Goal: Information Seeking & Learning: Learn about a topic

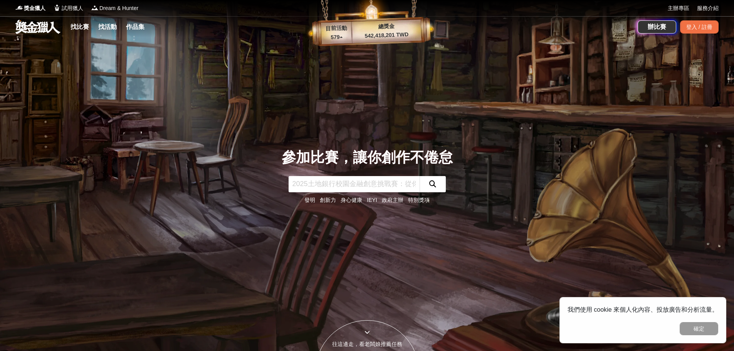
click at [353, 185] on input "text" at bounding box center [354, 184] width 131 height 16
type input "新月"
click button "submit" at bounding box center [433, 184] width 26 height 16
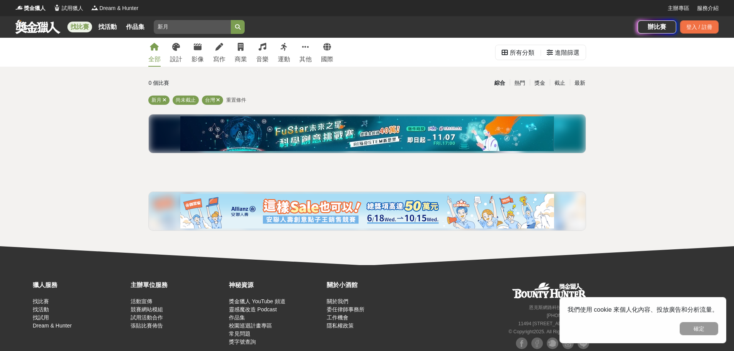
drag, startPoint x: 189, startPoint y: 25, endPoint x: 130, endPoint y: 17, distance: 59.9
click at [130, 17] on div "找比賽 找活動 作品集 新月 玩具 設計 創客精神 評審 國中 繼光盃" at bounding box center [326, 27] width 623 height 22
type input "ㄔ"
type input "小說"
click at [231, 20] on button "submit" at bounding box center [238, 27] width 14 height 14
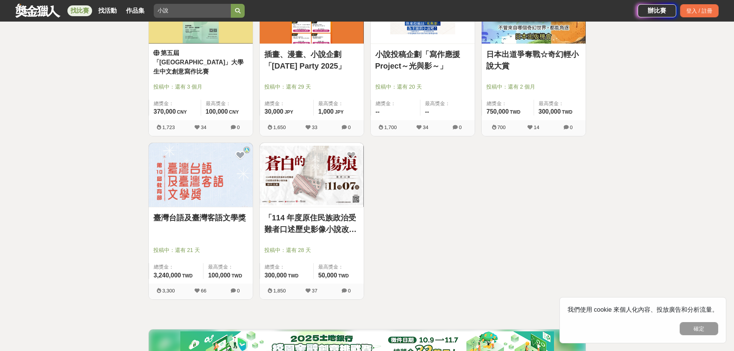
scroll to position [205, 0]
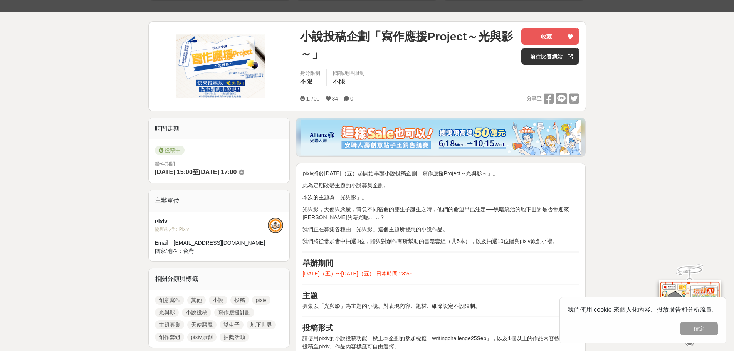
scroll to position [205, 0]
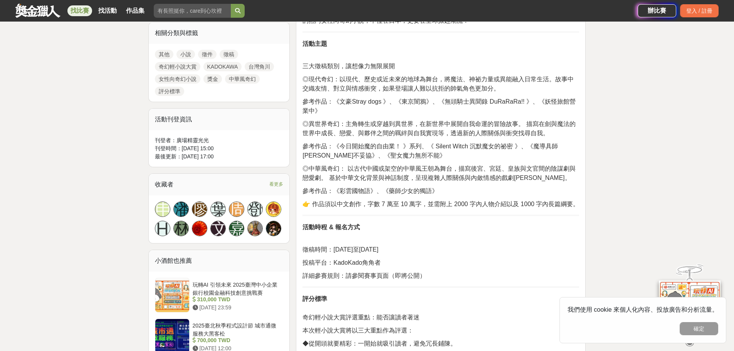
scroll to position [360, 0]
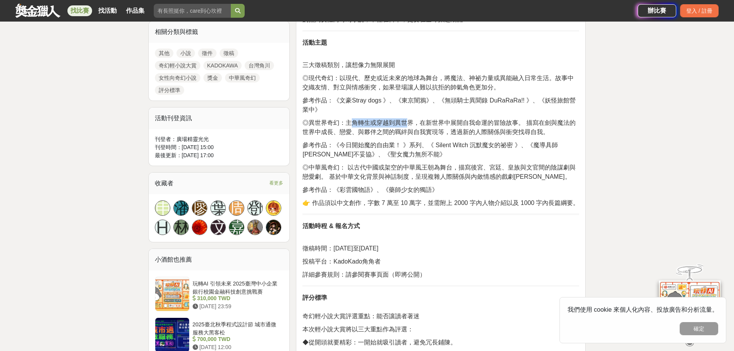
drag, startPoint x: 352, startPoint y: 116, endPoint x: 412, endPoint y: 118, distance: 60.6
click at [412, 120] on span "◎異世界奇幻：主角轉生或穿越到異世界，在新世界中展開自我命運的冒險故事。 描寫在劍與魔法的世界中成長、戀愛、與夥伴之間的羈絆與自我實現等，透過新的人際關係與衝…" at bounding box center [439, 128] width 273 height 16
drag, startPoint x: 355, startPoint y: 160, endPoint x: 432, endPoint y: 161, distance: 76.7
click at [432, 164] on span "◎中華風奇幻： 以古代中國或架空的中華風王朝為舞台，描寫後宮、宮廷、皇族與文官間的陰謀劇與戀愛劇。 基於中華文化背景與神話制度，呈現複雜人際關係與內斂情感的戲…" at bounding box center [439, 172] width 273 height 16
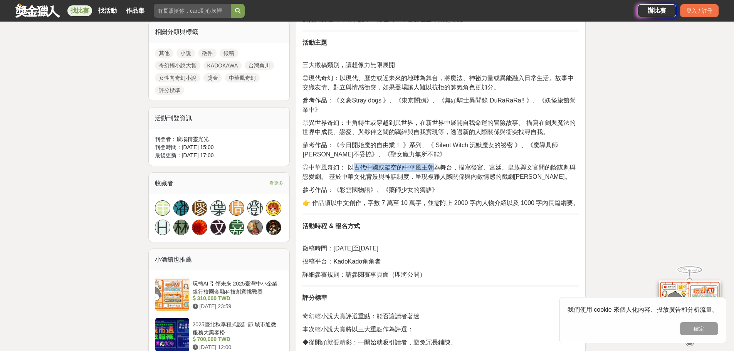
click at [432, 164] on span "◎中華風奇幻： 以古代中國或架空的中華風王朝為舞台，描寫後宮、宮廷、皇族與文官間的陰謀劇與戀愛劇。 基於中華文化背景與神話制度，呈現複雜人際關係與內斂情感的戲…" at bounding box center [439, 172] width 273 height 16
drag, startPoint x: 351, startPoint y: 74, endPoint x: 441, endPoint y: 76, distance: 89.8
click at [441, 76] on span "◎現代奇幻：以現代、歷史或近未來的地球為舞台，將魔法、神祕力量或異能融入日常生活。故事中交織友情、對立與情感衝突，如果登場讓人難以抗拒的帥氣角色更加分。" at bounding box center [438, 83] width 271 height 16
drag, startPoint x: 446, startPoint y: 81, endPoint x: 529, endPoint y: 91, distance: 82.8
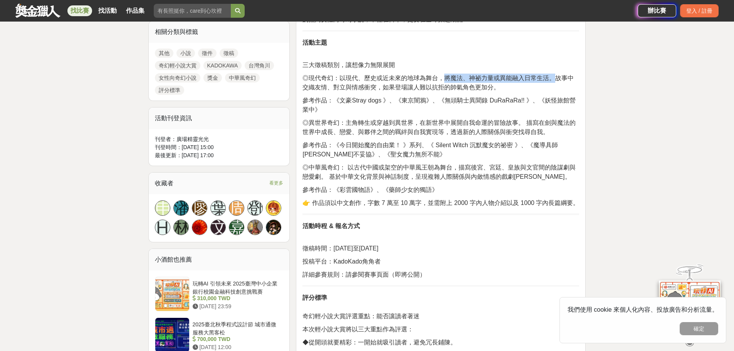
click at [556, 81] on span "◎現代奇幻：以現代、歷史或近未來的地球為舞台，將魔法、神祕力量或異能融入日常生活。故事中交織友情、對立與情感衝突，如果登場讓人難以抗拒的帥氣角色更加分。" at bounding box center [438, 83] width 271 height 16
click at [528, 92] on div "前言 熱愛奇幻小說的創作者看過來！由 KADOKAWA 、台灣角川旗下小說平台 KadoKado角角者 共同主辦的 「2025日本出道爭奪戰☆奇幻輕小說大賞」…" at bounding box center [441, 223] width 277 height 635
drag, startPoint x: 477, startPoint y: 81, endPoint x: 539, endPoint y: 81, distance: 62.1
click at [539, 81] on span "◎現代奇幻：以現代、歷史或近未來的地球為舞台，將魔法、神祕力量或異能融入日常生活。故事中交織友情、對立與情感衝突，如果登場讓人難以抗拒的帥氣角色更加分。" at bounding box center [438, 83] width 271 height 16
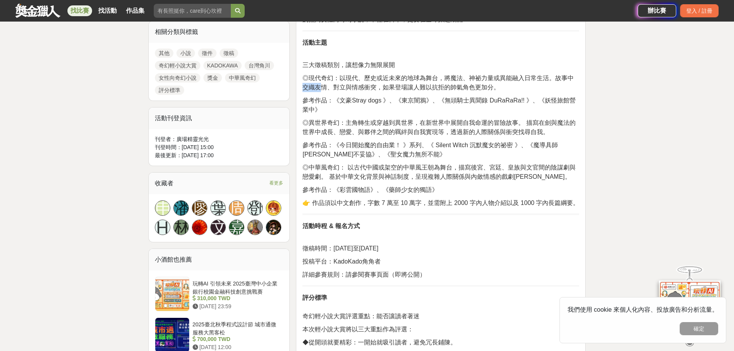
drag, startPoint x: 305, startPoint y: 89, endPoint x: 322, endPoint y: 89, distance: 17.0
click at [322, 89] on span "◎現代奇幻：以現代、歷史或近未來的地球為舞台，將魔法、神祕力量或異能融入日常生活。故事中交織友情、對立與情感衝突，如果登場讓人難以抗拒的帥氣角色更加分。" at bounding box center [438, 83] width 271 height 16
drag, startPoint x: 345, startPoint y: 89, endPoint x: 367, endPoint y: 88, distance: 21.2
click at [363, 88] on span "◎現代奇幻：以現代、歷史或近未來的地球為舞台，將魔法、神祕力量或異能融入日常生活。故事中交織友情、對立與情感衝突，如果登場讓人難以抗拒的帥氣角色更加分。" at bounding box center [438, 83] width 271 height 16
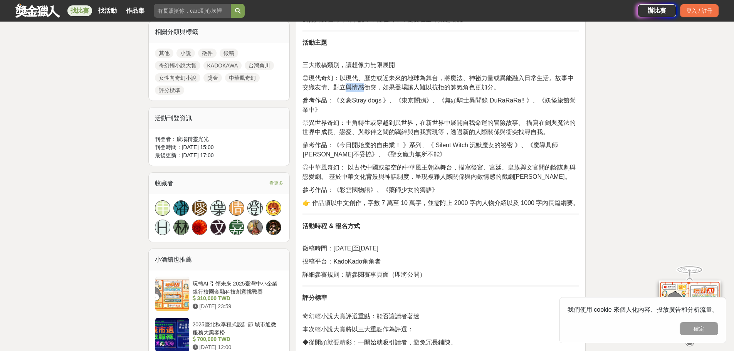
click at [367, 89] on span "◎現代奇幻：以現代、歷史或近未來的地球為舞台，將魔法、神祕力量或異能融入日常生活。故事中交織友情、對立與情感衝突，如果登場讓人難以抗拒的帥氣角色更加分。" at bounding box center [438, 83] width 271 height 16
drag, startPoint x: 426, startPoint y: 88, endPoint x: 476, endPoint y: 87, distance: 49.7
click at [466, 87] on span "◎現代奇幻：以現代、歷史或近未來的地球為舞台，將魔法、神祕力量或異能融入日常生活。故事中交織友情、對立與情感衝突，如果登場讓人難以抗拒的帥氣角色更加分。" at bounding box center [438, 83] width 271 height 16
click at [476, 87] on span "◎現代奇幻：以現代、歷史或近未來的地球為舞台，將魔法、神祕力量或異能融入日常生活。故事中交織友情、對立與情感衝突，如果登場讓人難以抗拒的帥氣角色更加分。" at bounding box center [438, 83] width 271 height 16
drag, startPoint x: 362, startPoint y: 86, endPoint x: 375, endPoint y: 88, distance: 13.2
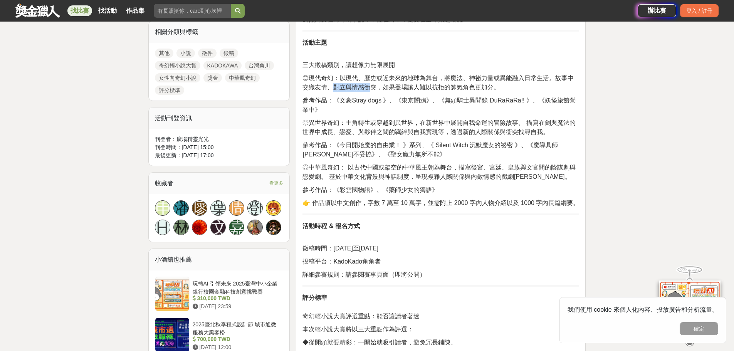
click at [374, 88] on span "◎現代奇幻：以現代、歷史或近未來的地球為舞台，將魔法、神祕力量或異能融入日常生活。故事中交織友情、對立與情感衝突，如果登場讓人難以抗拒的帥氣角色更加分。" at bounding box center [438, 83] width 271 height 16
click at [375, 88] on span "◎現代奇幻：以現代、歷史或近未來的地球為舞台，將魔法、神祕力量或異能融入日常生活。故事中交織友情、對立與情感衝突，如果登場讓人難以抗拒的帥氣角色更加分。" at bounding box center [438, 83] width 271 height 16
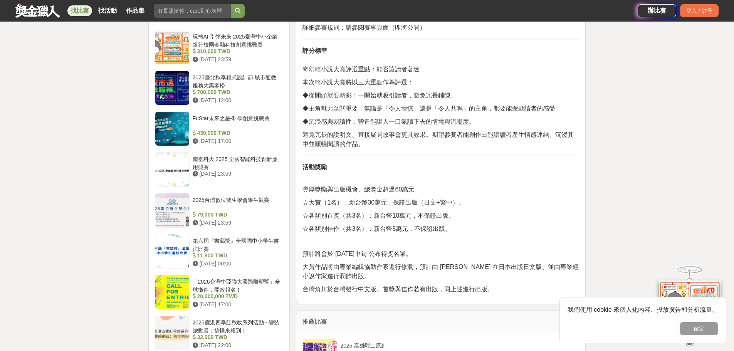
scroll to position [617, 0]
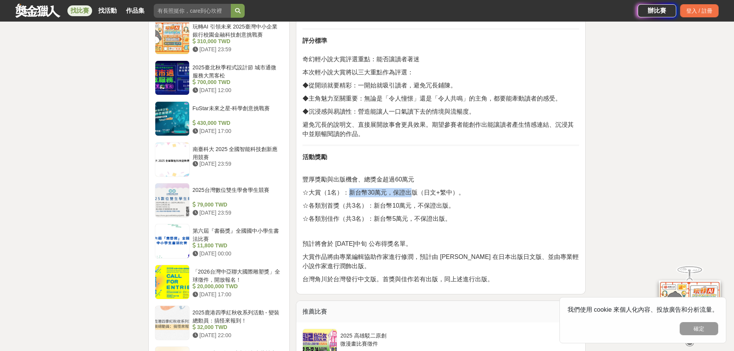
click at [422, 189] on span "☆大賞（1名）：新台幣30萬元，保證出版（日文+繁中）。" at bounding box center [384, 192] width 162 height 7
click at [438, 189] on span "☆大賞（1名）：新台幣30萬元，保證出版（日文+繁中）。" at bounding box center [384, 192] width 162 height 7
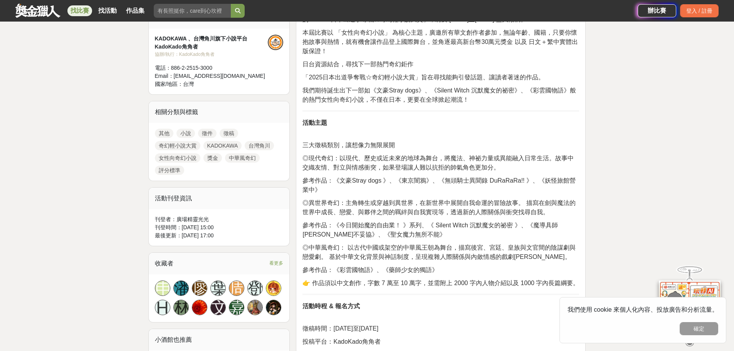
scroll to position [257, 0]
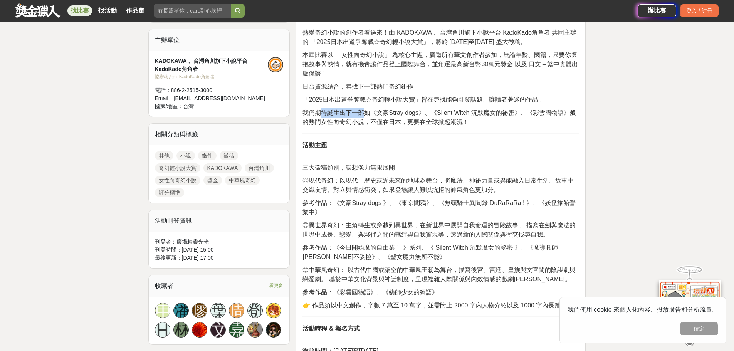
drag, startPoint x: 321, startPoint y: 110, endPoint x: 372, endPoint y: 112, distance: 50.9
click at [369, 111] on span "我們期待誕生出下一部如《文豪Stray dogs》、《Silent Witch 沉默魔女的祕密》、《彩雲國物語》般的熱門女性向奇幻小說，不僅在日本，更要在全球…" at bounding box center [439, 117] width 273 height 16
click at [374, 113] on span "我們期待誕生出下一部如《文豪Stray dogs》、《Silent Witch 沉默魔女的祕密》、《彩雲國物語》般的熱門女性向奇幻小說，不僅在日本，更要在全球…" at bounding box center [439, 117] width 273 height 16
drag, startPoint x: 436, startPoint y: 113, endPoint x: 513, endPoint y: 115, distance: 77.9
click at [513, 115] on span "我們期待誕生出下一部如《文豪Stray dogs》、《Silent Witch 沉默魔女的祕密》、《彩雲國物語》般的熱門女性向奇幻小說，不僅在日本，更要在全球…" at bounding box center [439, 117] width 273 height 16
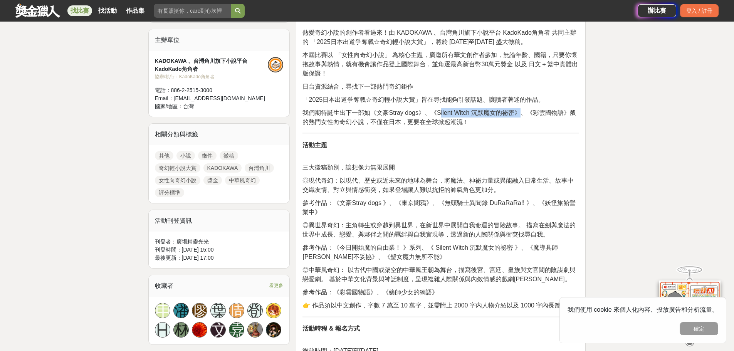
click at [513, 115] on span "我們期待誕生出下一部如《文豪Stray dogs》、《Silent Witch 沉默魔女的祕密》、《彩雲國物語》般的熱門女性向奇幻小說，不僅在日本，更要在全球…" at bounding box center [439, 117] width 273 height 16
drag, startPoint x: 533, startPoint y: 114, endPoint x: 546, endPoint y: 116, distance: 13.2
click at [553, 114] on span "我們期待誕生出下一部如《文豪Stray dogs》、《Silent Witch 沉默魔女的祕密》、《彩雲國物語》般的熱門女性向奇幻小說，不僅在日本，更要在全球…" at bounding box center [439, 117] width 273 height 16
click at [536, 118] on p "我們期待誕生出下一部如《文豪Stray dogs》、《Silent Witch 沉默魔女的祕密》、《彩雲國物語》般的熱門女性向奇幻小說，不僅在日本，更要在全球…" at bounding box center [441, 117] width 277 height 19
drag, startPoint x: 524, startPoint y: 111, endPoint x: 549, endPoint y: 113, distance: 25.1
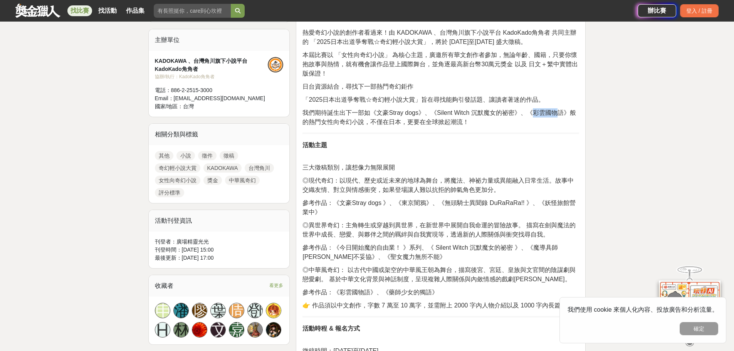
click at [549, 113] on span "我們期待誕生出下一部如《文豪Stray dogs》、《Silent Witch 沉默魔女的祕密》、《彩雲國物語》般的熱門女性向奇幻小說，不僅在日本，更要在全球…" at bounding box center [439, 117] width 273 height 16
click at [547, 113] on span "我們期待誕生出下一部如《文豪Stray dogs》、《Silent Witch 沉默魔女的祕密》、《彩雲國物語》般的熱門女性向奇幻小說，不僅在日本，更要在全球…" at bounding box center [439, 117] width 273 height 16
drag, startPoint x: 324, startPoint y: 124, endPoint x: 348, endPoint y: 121, distance: 24.4
click at [348, 121] on span "我們期待誕生出下一部如《文豪Stray dogs》、《Silent Witch 沉默魔女的祕密》、《彩雲國物語》般的熱門女性向奇幻小說，不僅在日本，更要在全球…" at bounding box center [439, 117] width 273 height 16
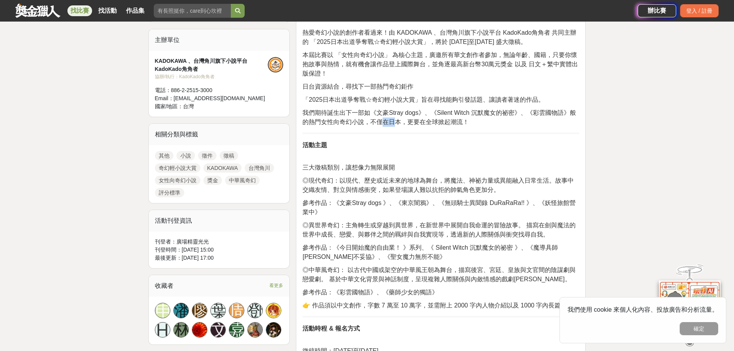
drag, startPoint x: 371, startPoint y: 123, endPoint x: 387, endPoint y: 122, distance: 16.6
click at [387, 122] on span "我們期待誕生出下一部如《文豪Stray dogs》、《Silent Witch 沉默魔女的祕密》、《彩雲國物語》般的熱門女性向奇幻小說，不僅在日本，更要在全球…" at bounding box center [439, 117] width 273 height 16
drag, startPoint x: 417, startPoint y: 125, endPoint x: 446, endPoint y: 121, distance: 29.3
click at [446, 121] on span "我們期待誕生出下一部如《文豪Stray dogs》、《Silent Witch 沉默魔女的祕密》、《彩雲國物語》般的熱門女性向奇幻小說，不僅在日本，更要在全球…" at bounding box center [439, 117] width 273 height 16
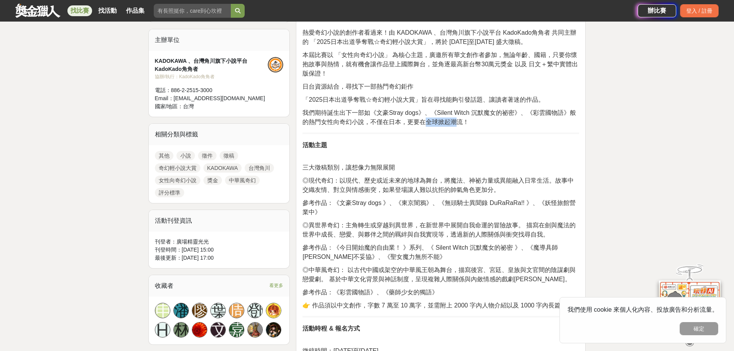
click at [446, 121] on span "我們期待誕生出下一部如《文豪Stray dogs》、《Silent Witch 沉默魔女的祕密》、《彩雲國物語》般的熱門女性向奇幻小說，不僅在日本，更要在全球…" at bounding box center [439, 117] width 273 height 16
drag, startPoint x: 307, startPoint y: 124, endPoint x: 348, endPoint y: 121, distance: 41.4
click at [348, 121] on span "我們期待誕生出下一部如《文豪Stray dogs》、《Silent Witch 沉默魔女的祕密》、《彩雲國物語》般的熱門女性向奇幻小說，不僅在日本，更要在全球…" at bounding box center [439, 117] width 273 height 16
click at [311, 117] on span "我們期待誕生出下一部如《文豪Stray dogs》、《Silent Witch 沉默魔女的祕密》、《彩雲國物語》般的熱門女性向奇幻小說，不僅在日本，更要在全球…" at bounding box center [439, 117] width 273 height 16
drag, startPoint x: 316, startPoint y: 121, endPoint x: 358, endPoint y: 122, distance: 41.6
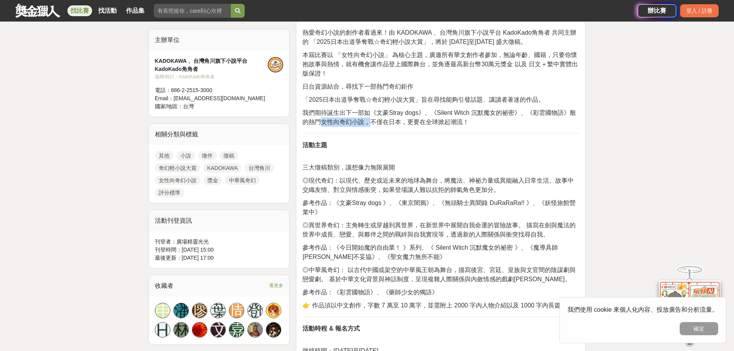
click at [358, 122] on span "我們期待誕生出下一部如《文豪Stray dogs》、《Silent Witch 沉默魔女的祕密》、《彩雲國物語》般的熱門女性向奇幻小說，不僅在日本，更要在全球…" at bounding box center [439, 117] width 273 height 16
copy span "女性向奇幻小說，"
click at [451, 125] on span "我們期待誕生出下一部如《文豪Stray dogs》、《Silent Witch 沉默魔女的祕密》、《彩雲國物語》般的熱門女性向奇幻小說，不僅在日本，更要在全球…" at bounding box center [439, 117] width 273 height 16
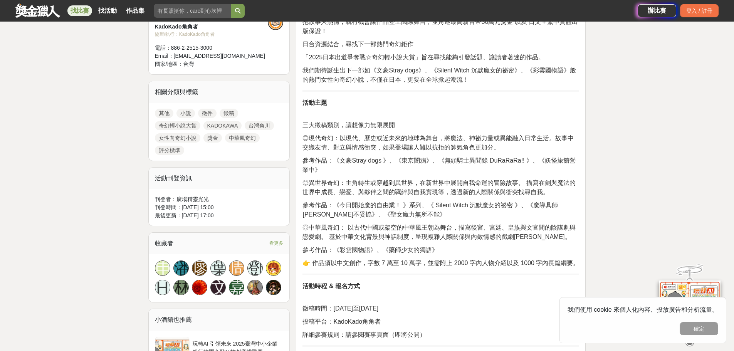
scroll to position [308, 0]
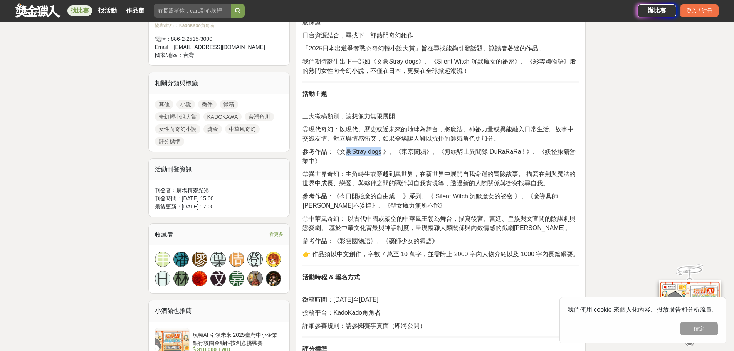
drag, startPoint x: 368, startPoint y: 153, endPoint x: 379, endPoint y: 151, distance: 11.7
click at [379, 151] on span "參考作品：《文豪Stray dogs 》、《東京闇鴉》、《無頭騎士異聞錄 DuRaRaRa!! 》、《妖怪旅館營業中》" at bounding box center [439, 156] width 273 height 16
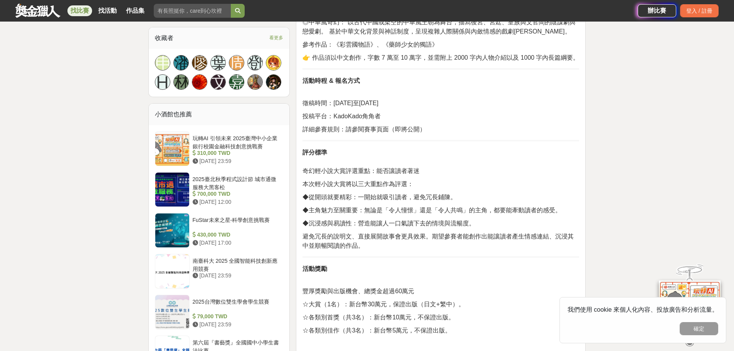
scroll to position [514, 0]
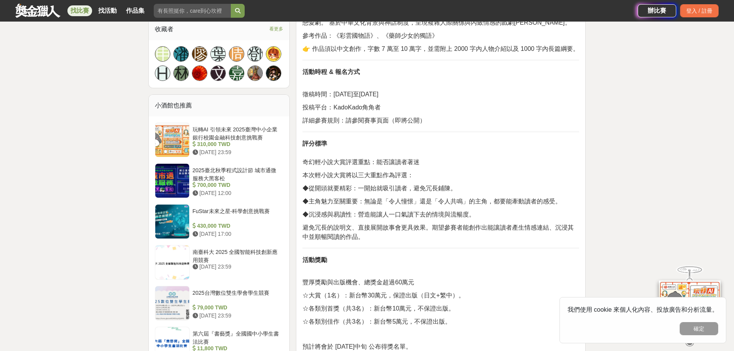
drag, startPoint x: 342, startPoint y: 77, endPoint x: 415, endPoint y: 80, distance: 72.9
click at [415, 80] on div "前言 熱愛奇幻小說的創作者看過來！由 KADOKAWA 、台灣角川旗下小說平台 KadoKado角角者 共同主辦的 「2025日本出道爭奪戰☆奇幻輕小說大賞」…" at bounding box center [441, 69] width 277 height 635
click at [379, 91] on span "徵稿時間：[DATE]至[DATE]" at bounding box center [341, 94] width 76 height 7
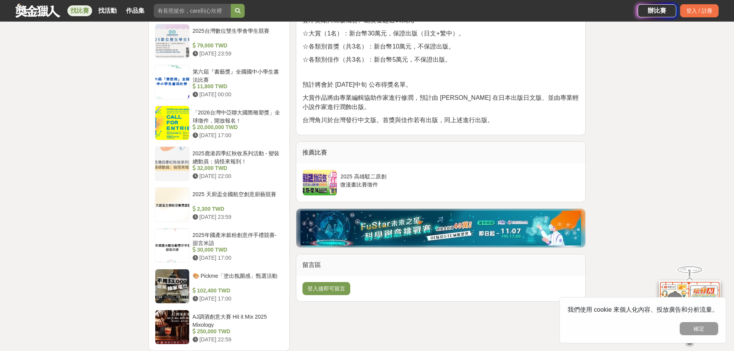
scroll to position [617, 0]
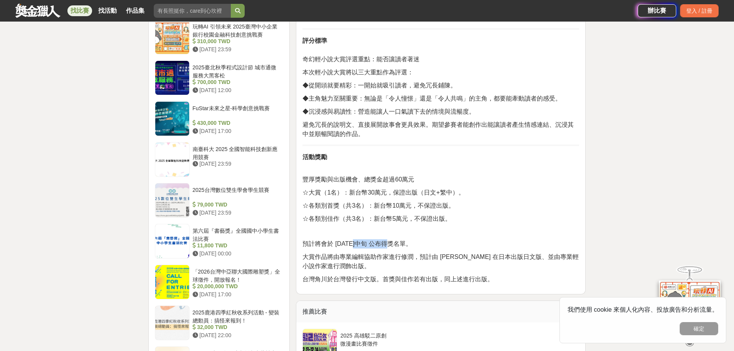
drag, startPoint x: 352, startPoint y: 231, endPoint x: 390, endPoint y: 229, distance: 38.2
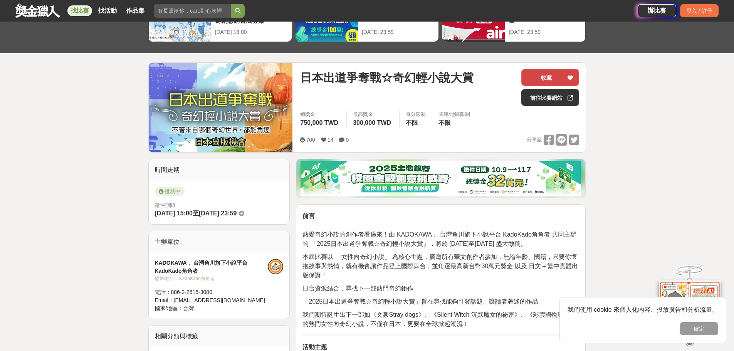
scroll to position [51, 0]
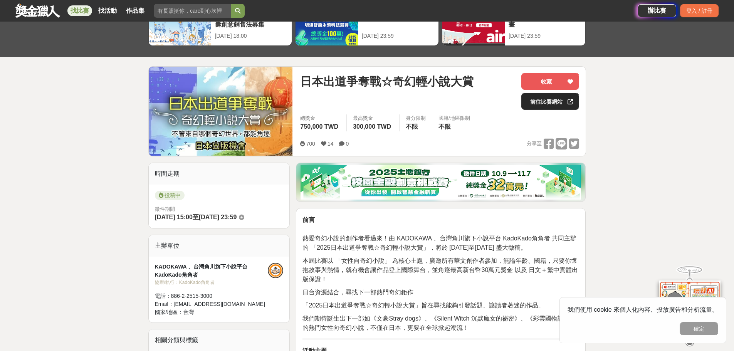
click at [559, 106] on link "前往比賽網站" at bounding box center [551, 101] width 58 height 17
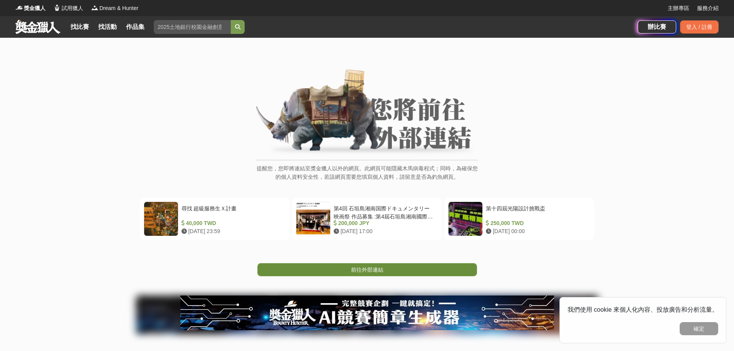
click at [395, 271] on link "前往外部連結" at bounding box center [368, 269] width 220 height 13
